Goal: Task Accomplishment & Management: Manage account settings

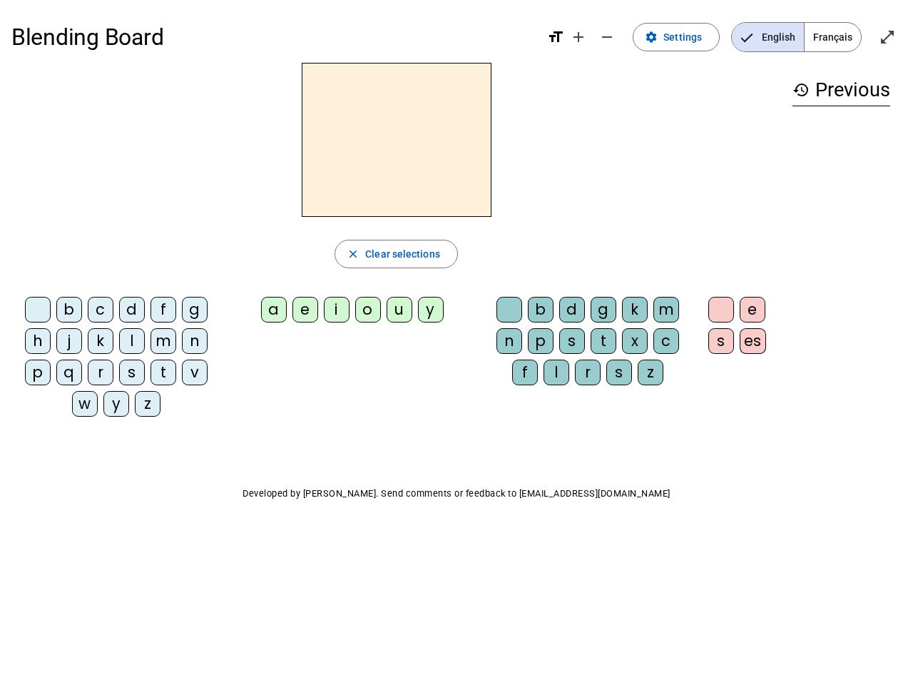
click at [579, 37] on mat-icon "add" at bounding box center [578, 37] width 17 height 17
click at [608, 37] on div "Blending Board format_size add remove settings Settings English Français open_i…" at bounding box center [456, 36] width 891 height 51
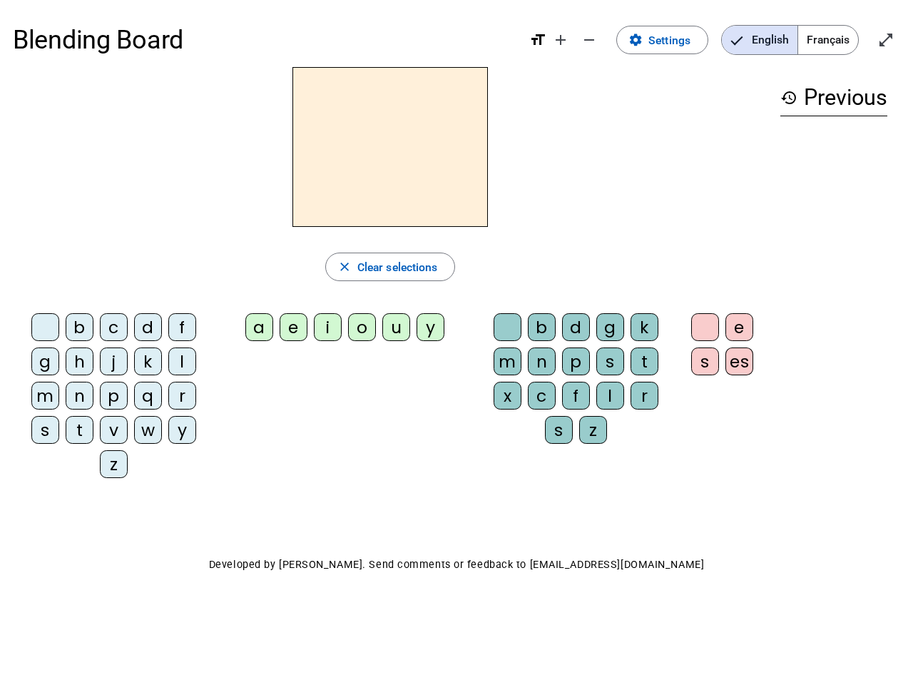
click at [677, 37] on span "Settings" at bounding box center [670, 40] width 42 height 19
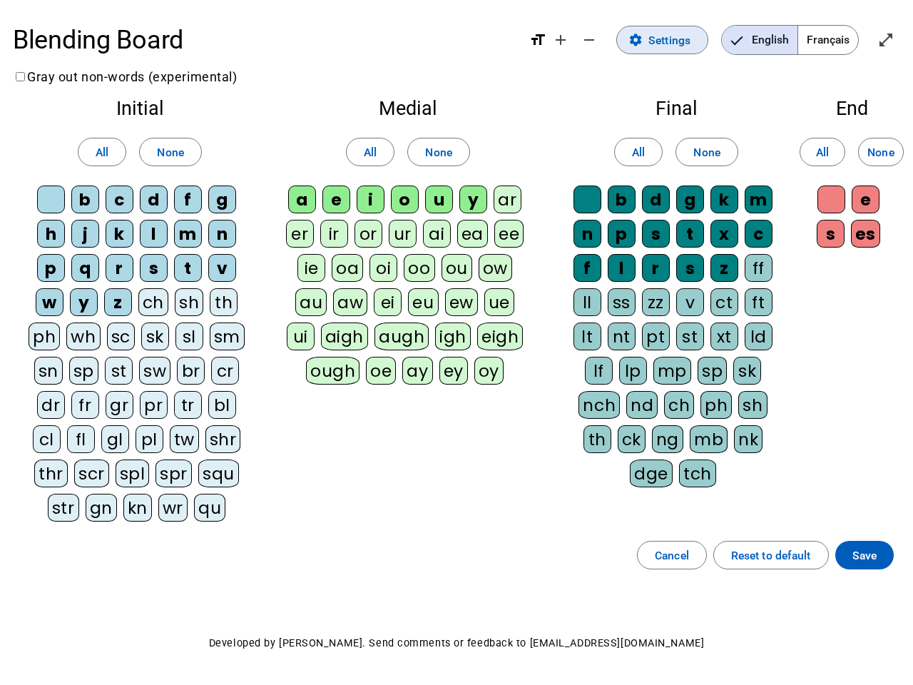
click at [768, 37] on span "English" at bounding box center [760, 40] width 76 height 29
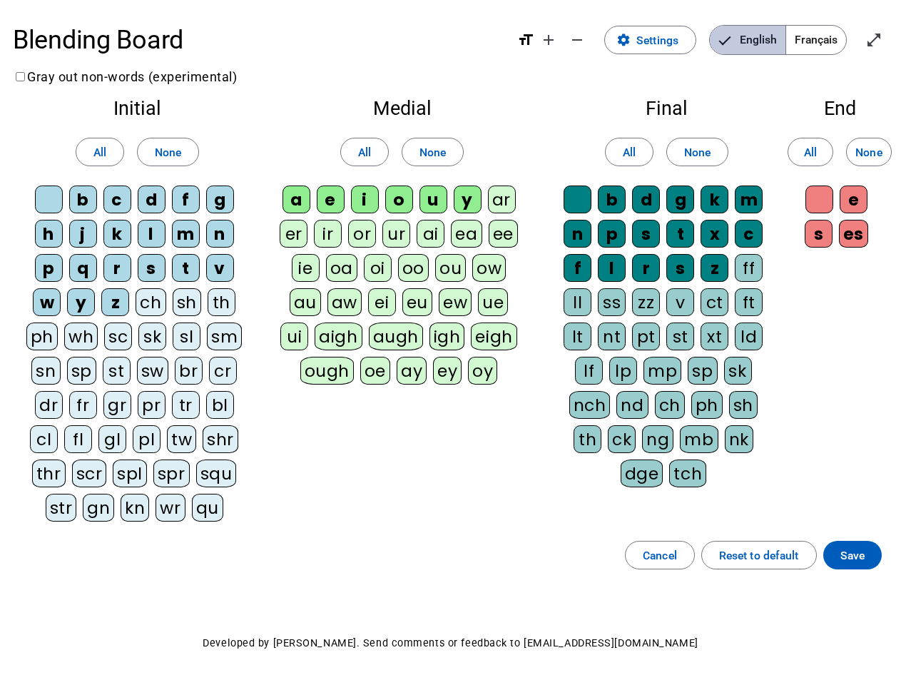
click at [768, 37] on span "English" at bounding box center [748, 40] width 76 height 29
click at [833, 37] on span "Français" at bounding box center [816, 40] width 60 height 29
click at [833, 37] on span "Français" at bounding box center [805, 40] width 81 height 29
click at [888, 37] on span "Enter full screen" at bounding box center [874, 40] width 34 height 34
click at [396, 254] on letter-bubble "oi" at bounding box center [381, 271] width 34 height 34
